Goal: Transaction & Acquisition: Purchase product/service

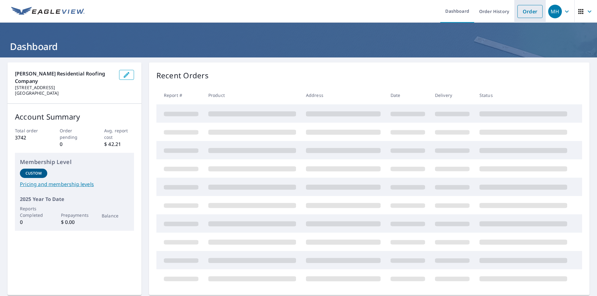
click at [524, 9] on link "Order" at bounding box center [530, 11] width 25 height 13
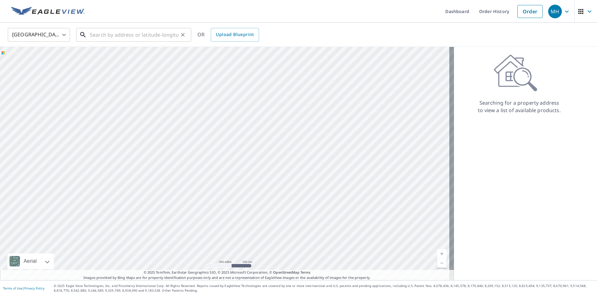
click at [148, 34] on input "text" at bounding box center [134, 34] width 89 height 17
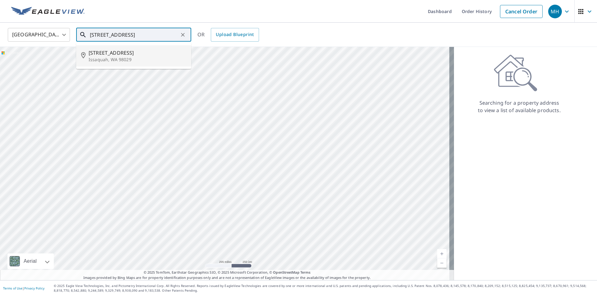
click at [127, 51] on span "[STREET_ADDRESS]" at bounding box center [138, 52] width 98 height 7
type input "[STREET_ADDRESS]"
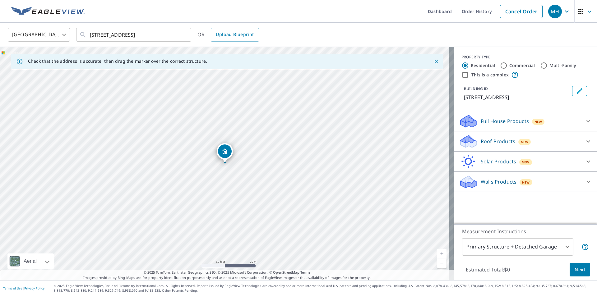
click at [503, 143] on p "Roof Products" at bounding box center [498, 141] width 35 height 7
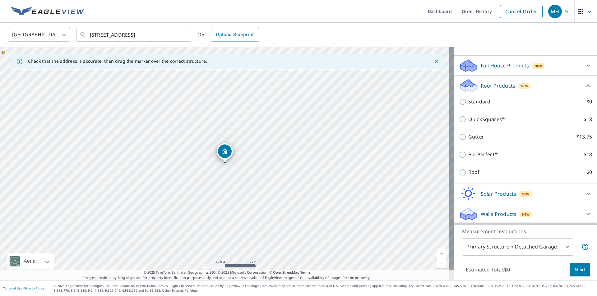
scroll to position [63, 0]
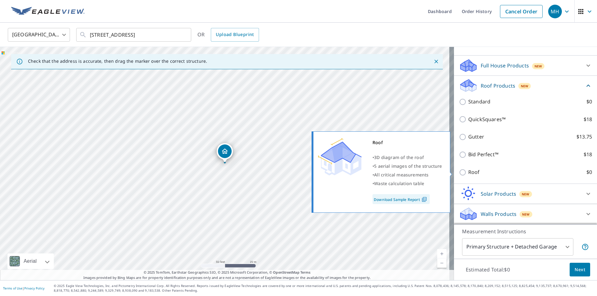
click at [459, 173] on input "Roof $0" at bounding box center [463, 172] width 9 height 7
checkbox input "true"
type input "3"
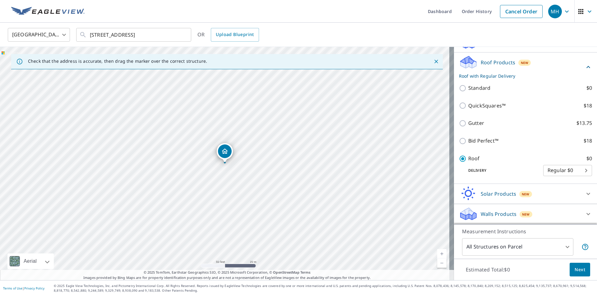
scroll to position [46, 0]
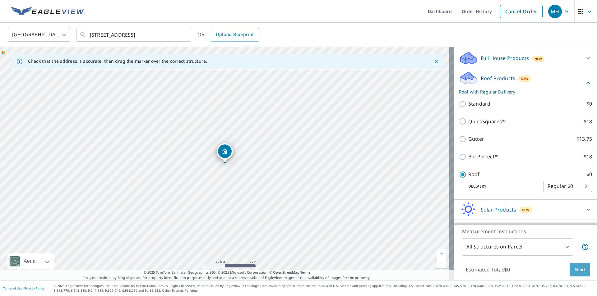
click at [575, 271] on span "Next" at bounding box center [580, 270] width 11 height 8
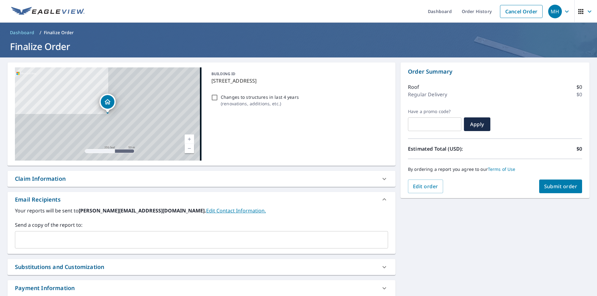
click at [544, 188] on span "Submit order" at bounding box center [560, 186] width 33 height 7
checkbox input "true"
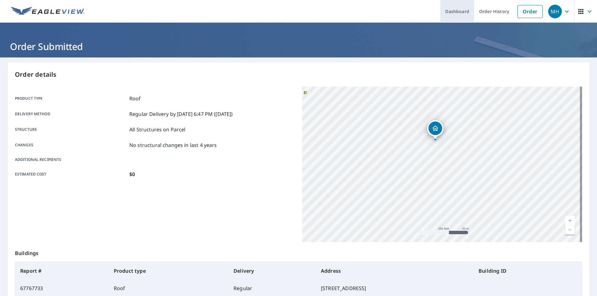
click at [454, 12] on link "Dashboard" at bounding box center [457, 11] width 34 height 23
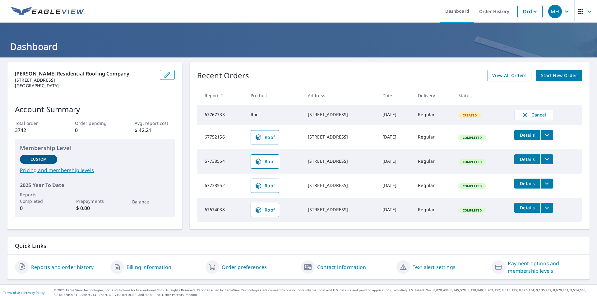
click at [548, 135] on icon "filesDropdownBtn-67752156" at bounding box center [546, 135] width 7 height 7
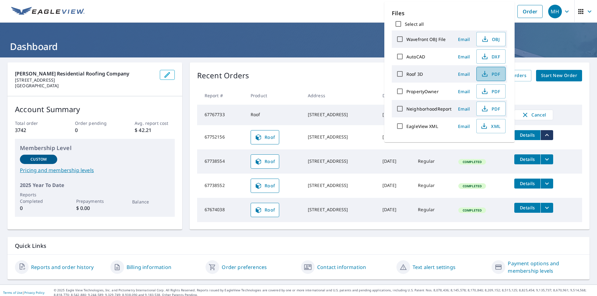
click at [492, 75] on span "PDF" at bounding box center [491, 73] width 20 height 7
